Goal: Task Accomplishment & Management: Use online tool/utility

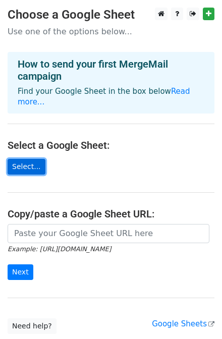
click at [20, 159] on link "Select..." at bounding box center [27, 167] width 38 height 16
click at [21, 159] on link "Select..." at bounding box center [27, 167] width 38 height 16
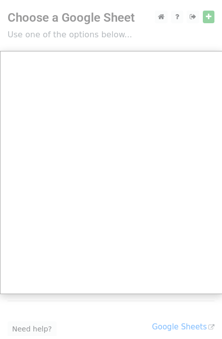
scroll to position [40, 0]
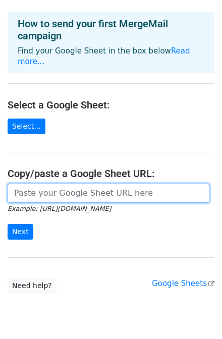
click at [62, 184] on input "url" at bounding box center [109, 193] width 202 height 19
paste input "https://drive.google.com/file/d/1v9qzZvM_iWgsFEMyXM7sXMGbZ8v-2MWu/view?usp=driv…"
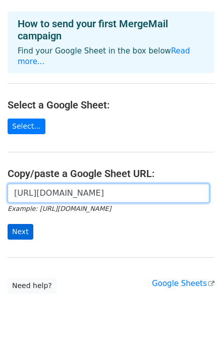
type input "https://drive.google.com/file/d/1v9qzZvM_iWgsFEMyXM7sXMGbZ8v-2MWu/view?usp=driv…"
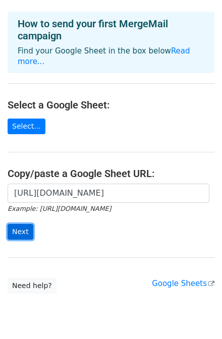
scroll to position [0, 0]
click at [16, 224] on input "Next" at bounding box center [21, 232] width 26 height 16
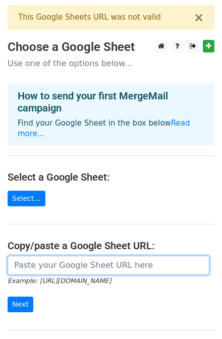
click at [45, 257] on input "url" at bounding box center [109, 265] width 202 height 19
paste input "https://docs.google.com/spreadsheets/d/19qeFWeSft7wFksibrbW1aJTrbKHCVAvhE1-oBU-…"
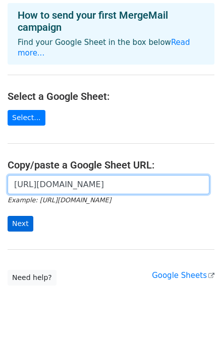
type input "https://docs.google.com/spreadsheets/d/19qeFWeSft7wFksibrbW1aJTrbKHCVAvhE1-oBU-…"
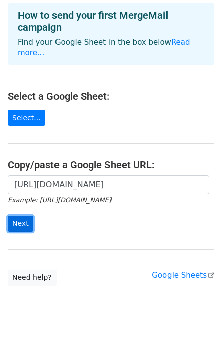
click at [21, 216] on input "Next" at bounding box center [21, 224] width 26 height 16
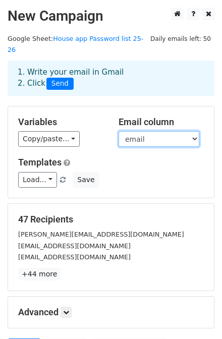
click at [192, 131] on select "firstName lastName email role password" at bounding box center [159, 139] width 81 height 16
click at [179, 131] on select "firstName lastName email role password" at bounding box center [159, 139] width 81 height 16
click at [119, 131] on select "firstName lastName email role password" at bounding box center [159, 139] width 81 height 16
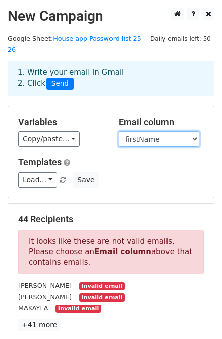
click at [165, 131] on select "firstName lastName email role password" at bounding box center [159, 139] width 81 height 16
select select "email"
click at [119, 131] on select "firstName lastName email role password" at bounding box center [159, 139] width 81 height 16
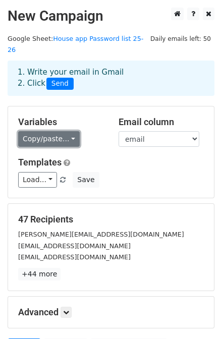
click at [69, 131] on link "Copy/paste..." at bounding box center [49, 139] width 62 height 16
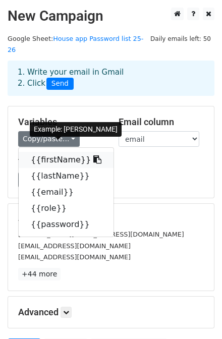
click at [50, 152] on link "{{firstName}}" at bounding box center [66, 160] width 95 height 16
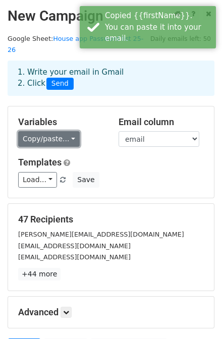
click at [68, 131] on link "Copy/paste..." at bounding box center [49, 139] width 62 height 16
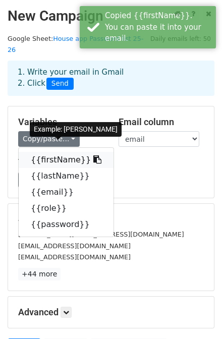
click at [93, 155] on icon at bounding box center [97, 159] width 8 height 8
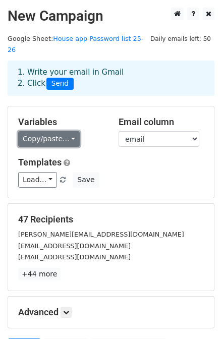
click at [54, 131] on link "Copy/paste..." at bounding box center [49, 139] width 62 height 16
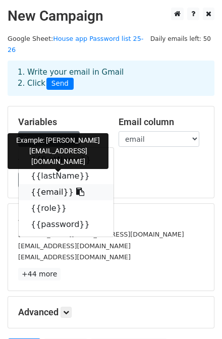
click at [76, 188] on icon at bounding box center [80, 192] width 8 height 8
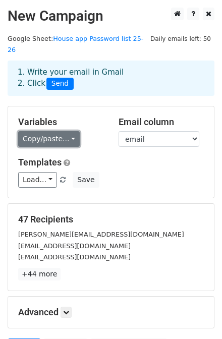
click at [67, 131] on link "Copy/paste..." at bounding box center [49, 139] width 62 height 16
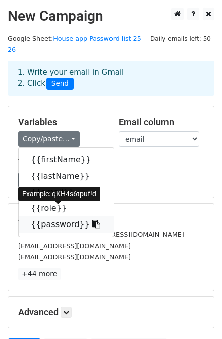
click at [92, 220] on icon at bounding box center [96, 224] width 8 height 8
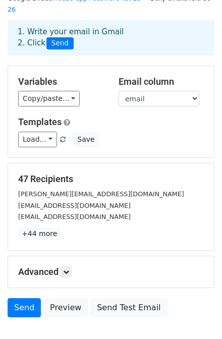
scroll to position [81, 0]
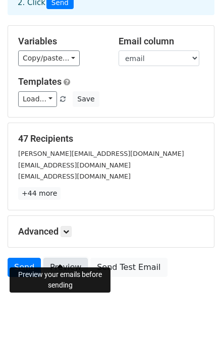
click at [58, 258] on link "Preview" at bounding box center [65, 267] width 44 height 19
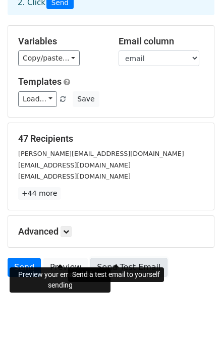
click at [131, 258] on link "Send Test Email" at bounding box center [128, 267] width 77 height 19
